Goal: Information Seeking & Learning: Learn about a topic

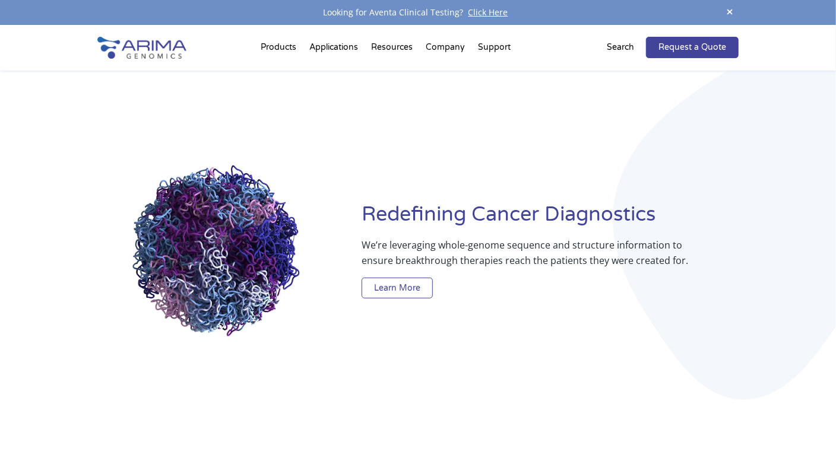
click at [414, 281] on link "Learn More" at bounding box center [397, 288] width 71 height 21
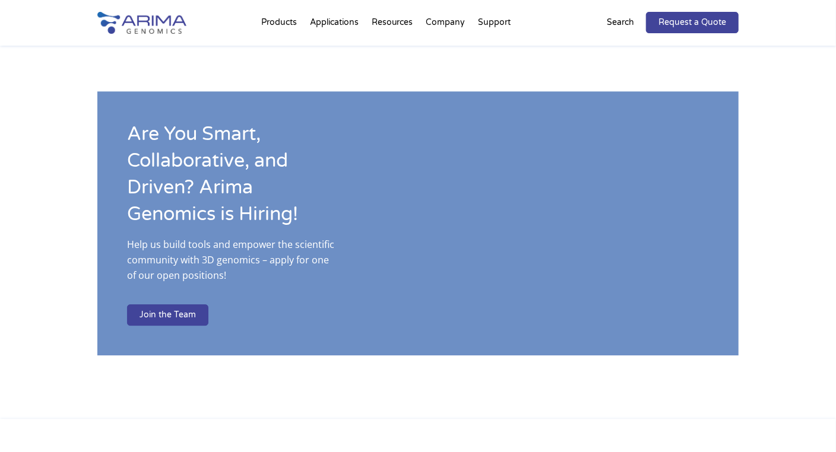
scroll to position [1826, 0]
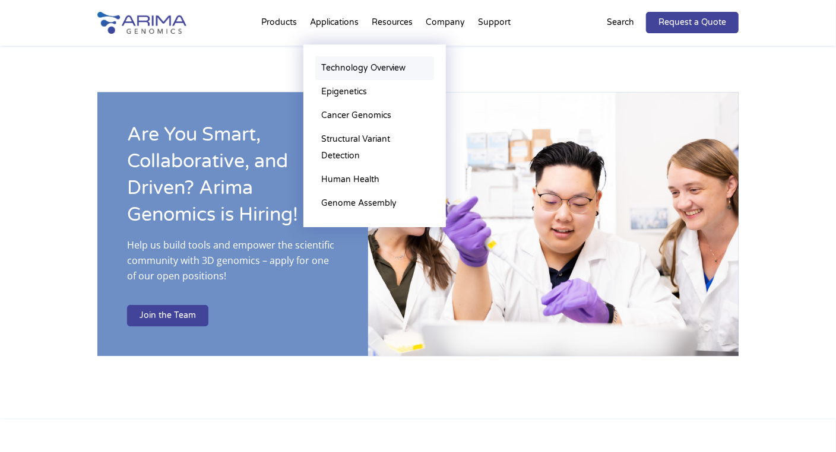
click at [349, 66] on link "Technology Overview" at bounding box center [374, 68] width 119 height 24
